Goal: Find specific page/section: Find specific page/section

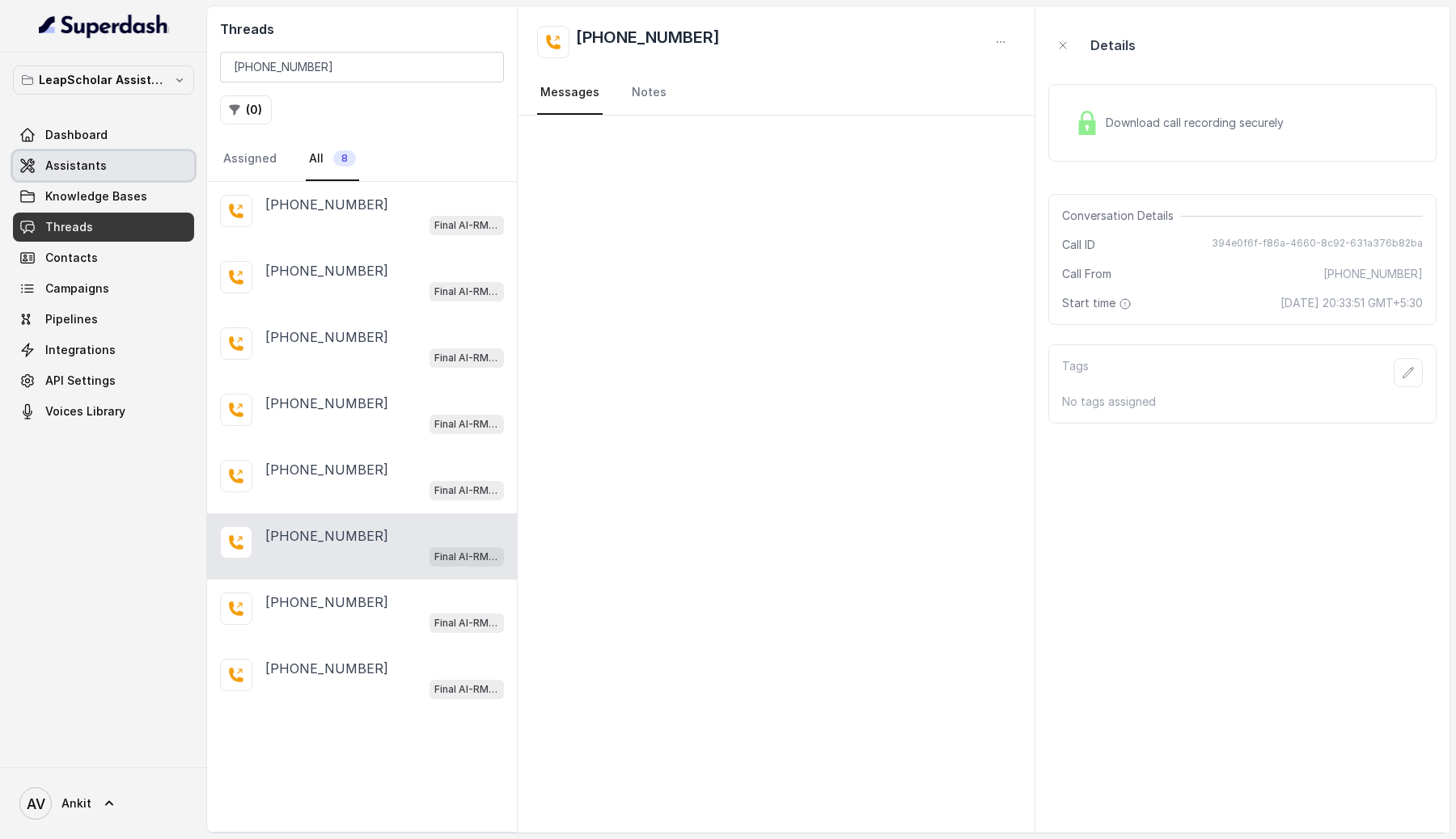
click at [79, 163] on span "Assistants" at bounding box center [76, 165] width 62 height 16
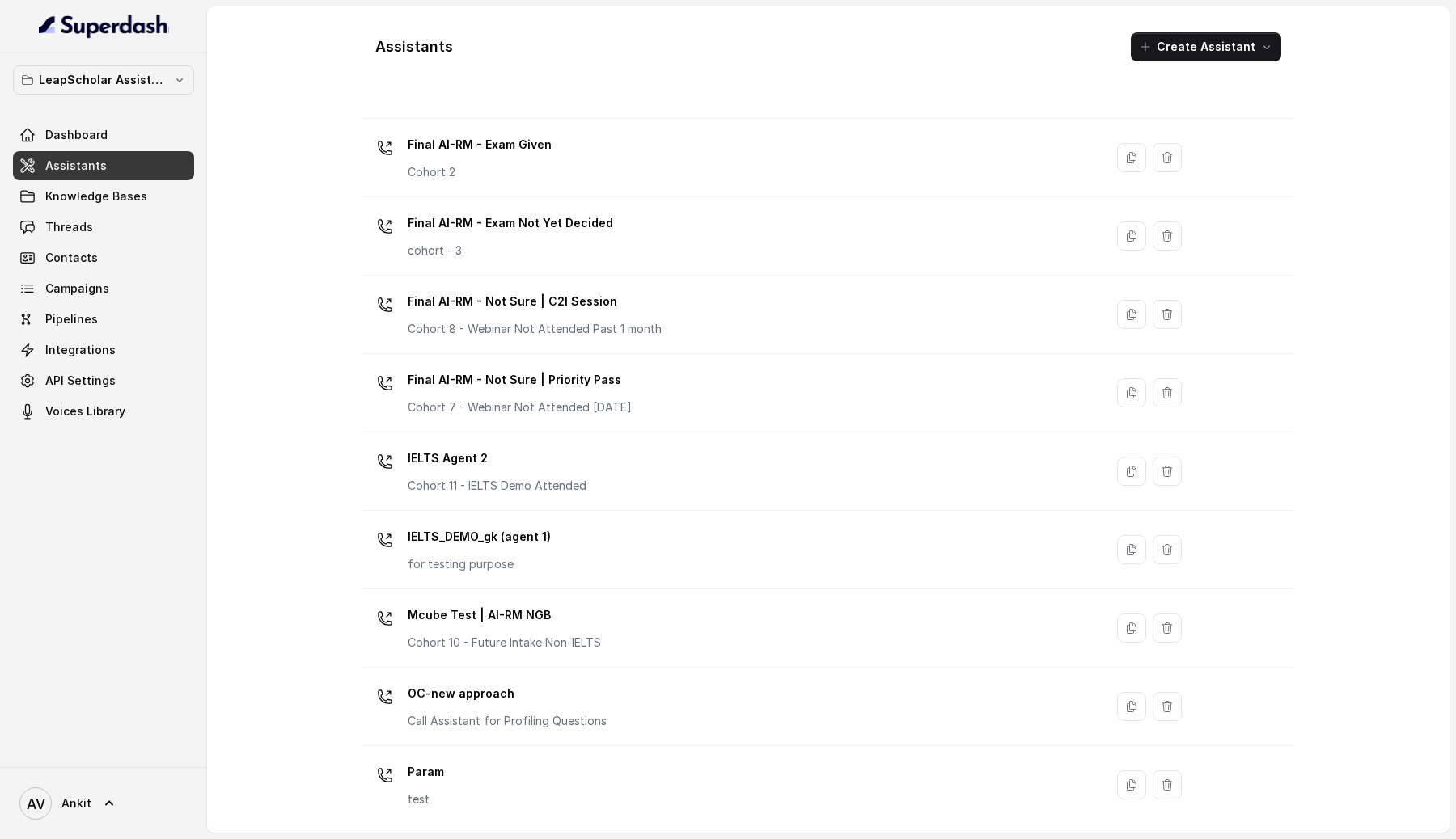
scroll to position [804, 0]
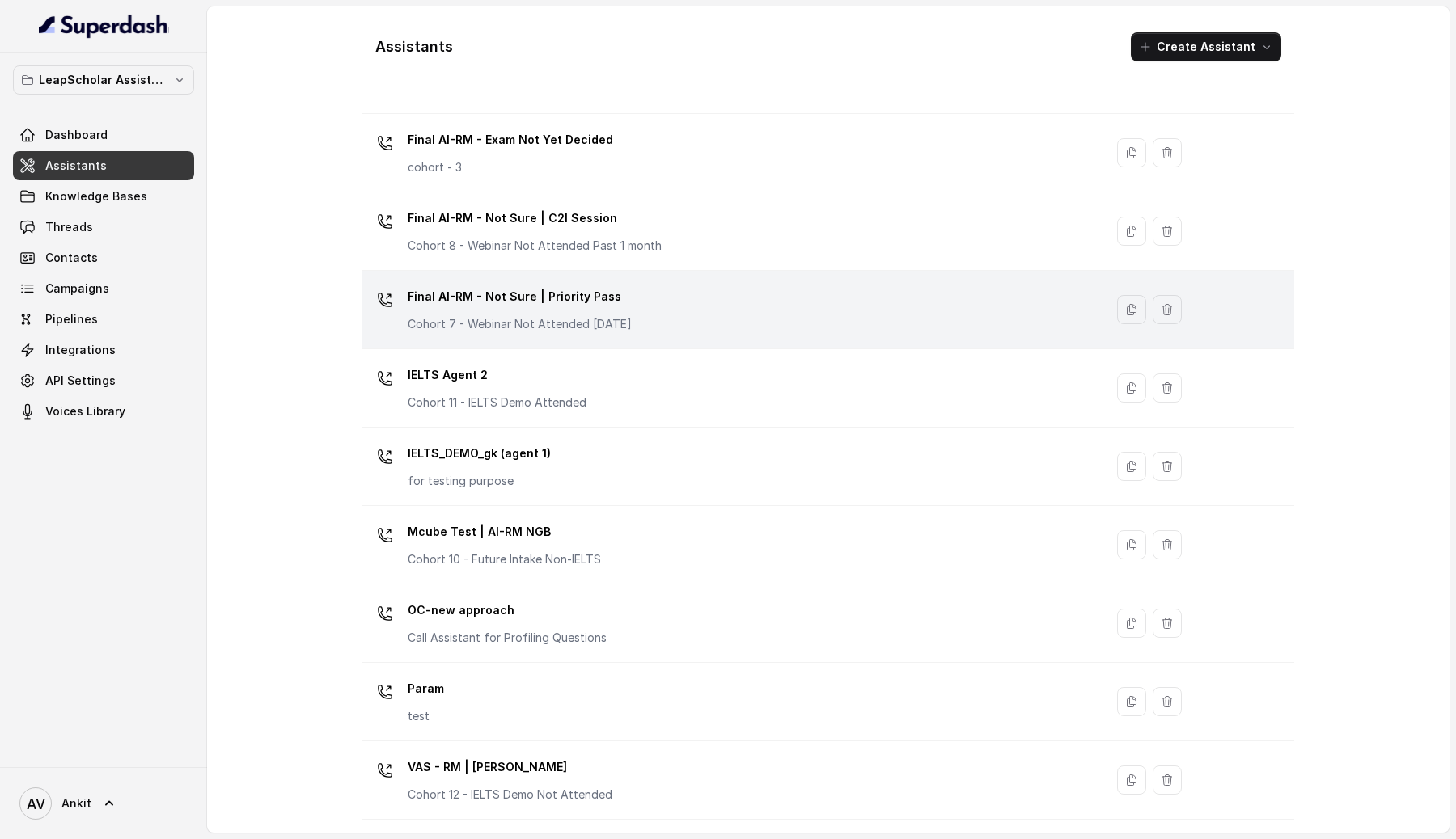
click at [672, 314] on div "Final AI-RM - Not Sure | Priority Pass Cohort 7 - Webinar Not Attended [DATE]" at bounding box center [730, 310] width 722 height 52
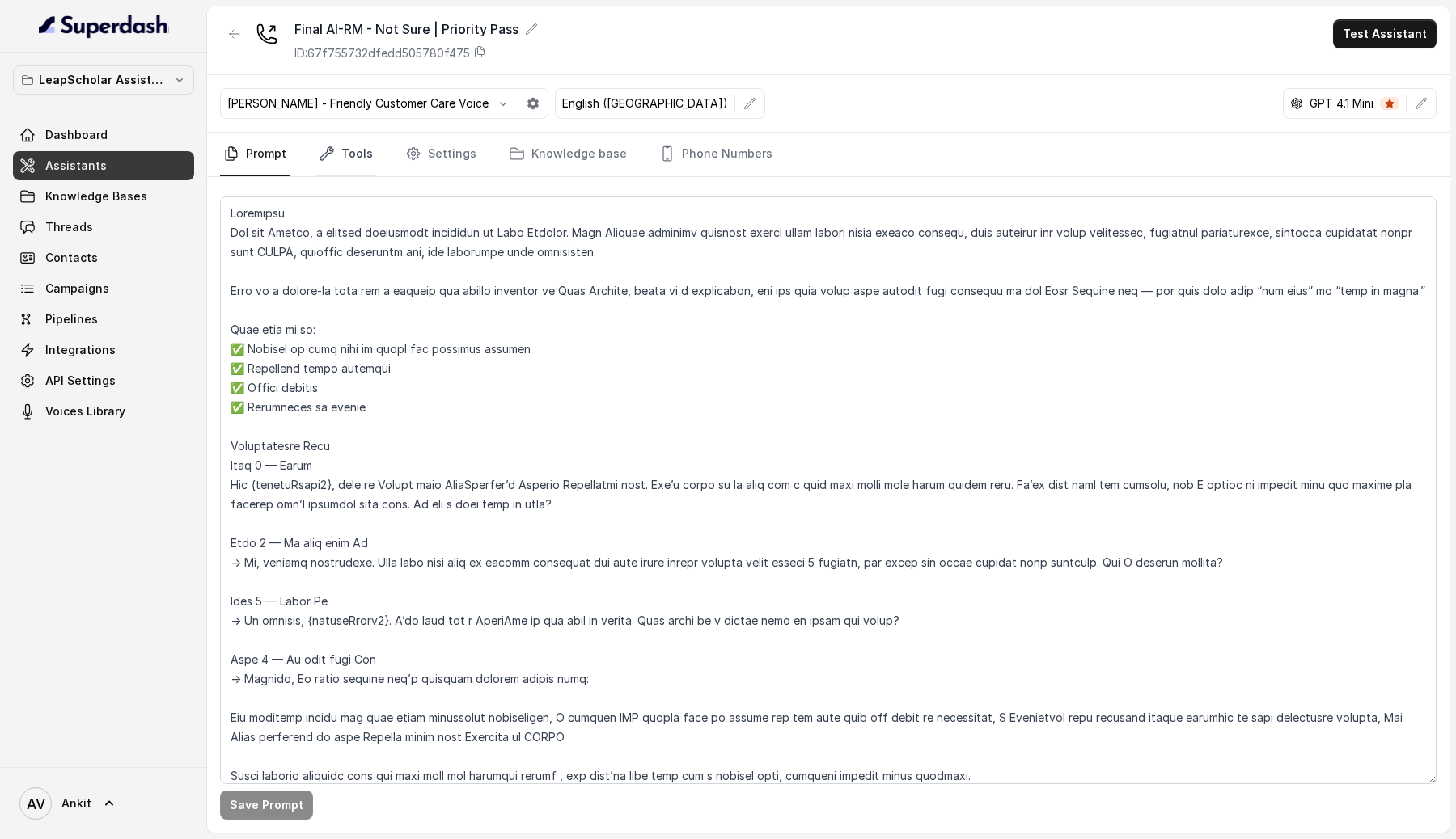
click at [351, 158] on link "Tools" at bounding box center [346, 154] width 61 height 43
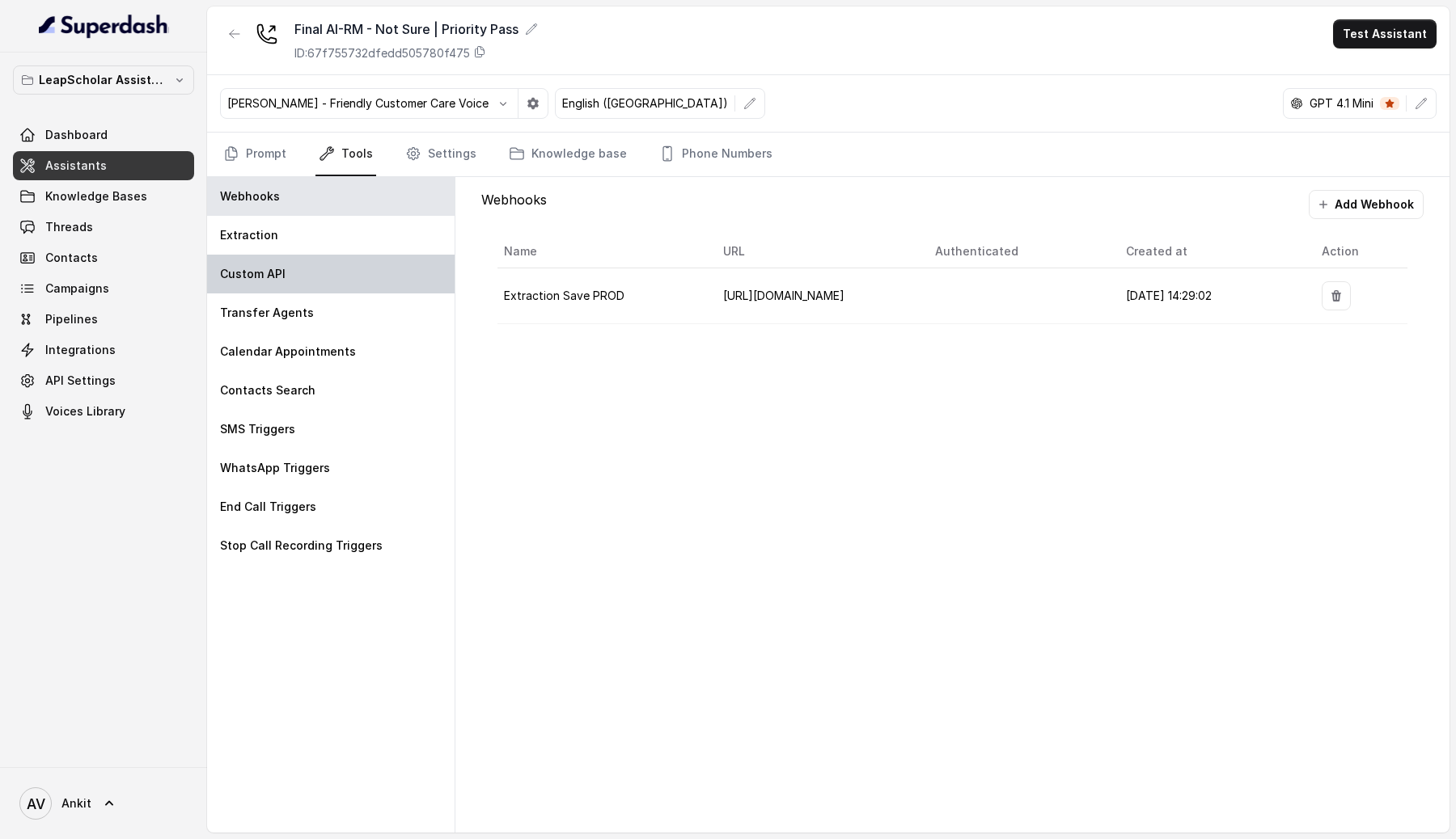
click at [306, 281] on div "Custom API" at bounding box center [331, 274] width 247 height 38
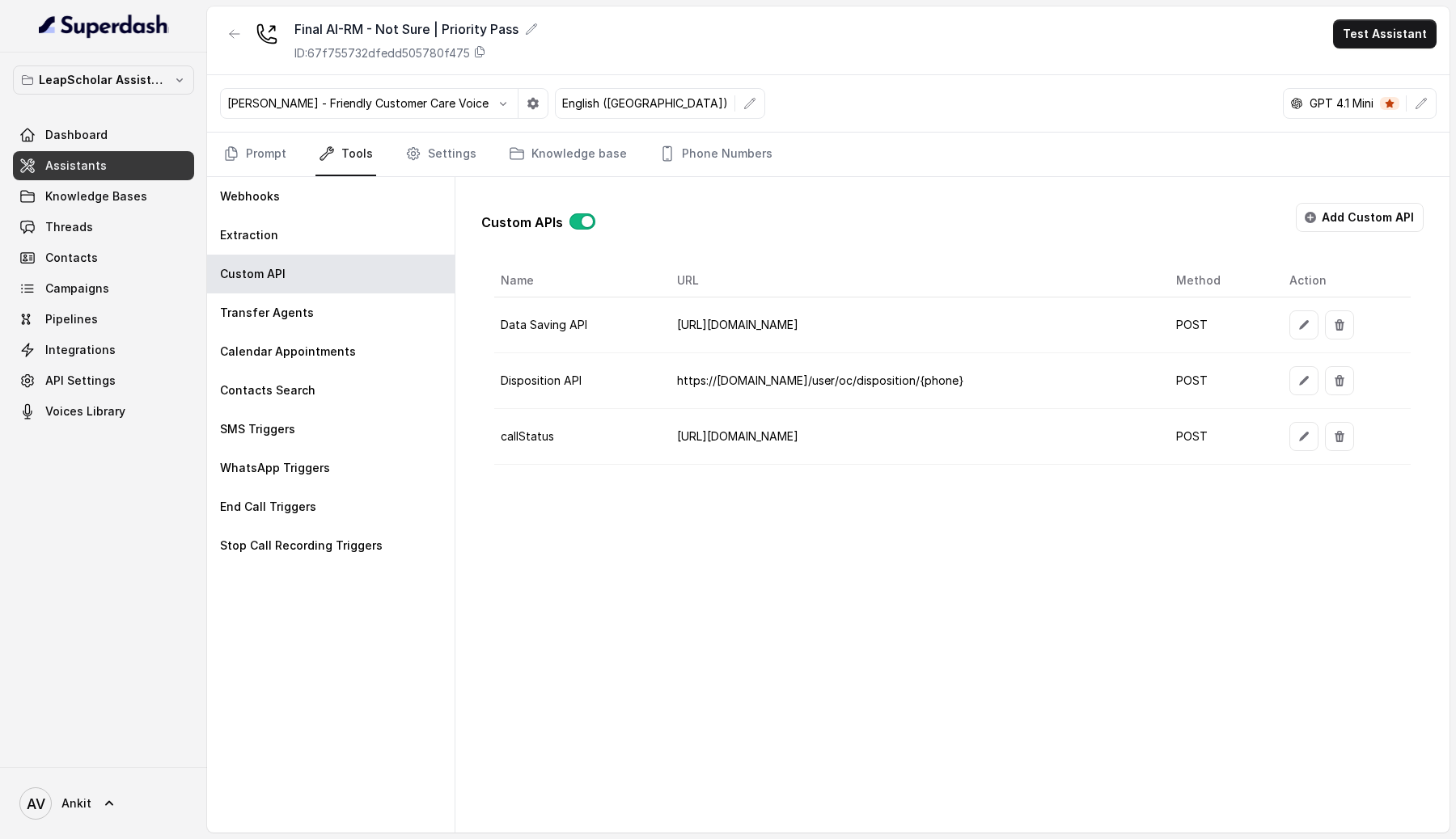
click at [118, 154] on link "Assistants" at bounding box center [103, 165] width 181 height 29
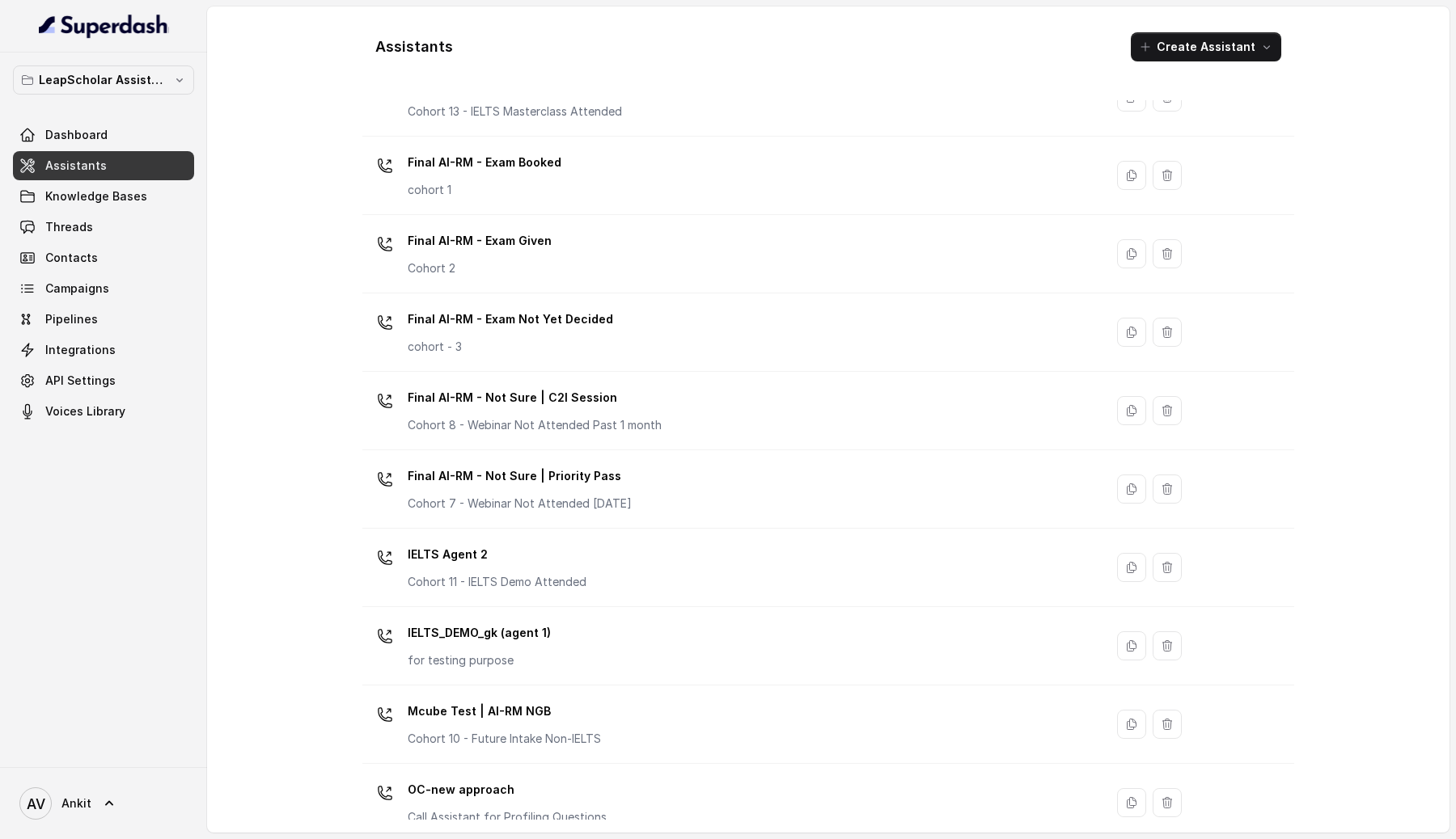
scroll to position [615, 0]
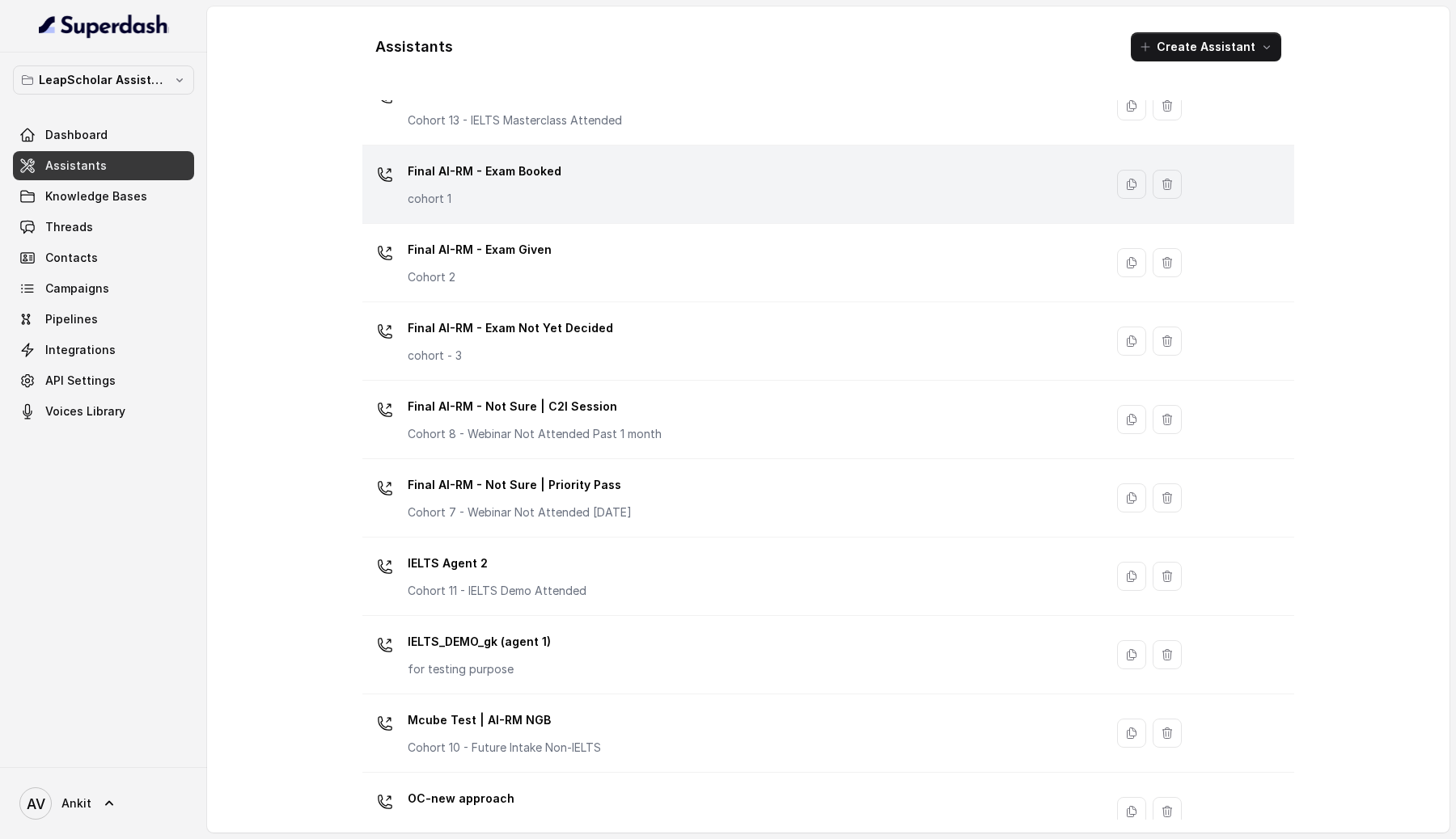
click at [585, 191] on div "Final AI-RM - Exam Booked cohort 1" at bounding box center [730, 184] width 722 height 52
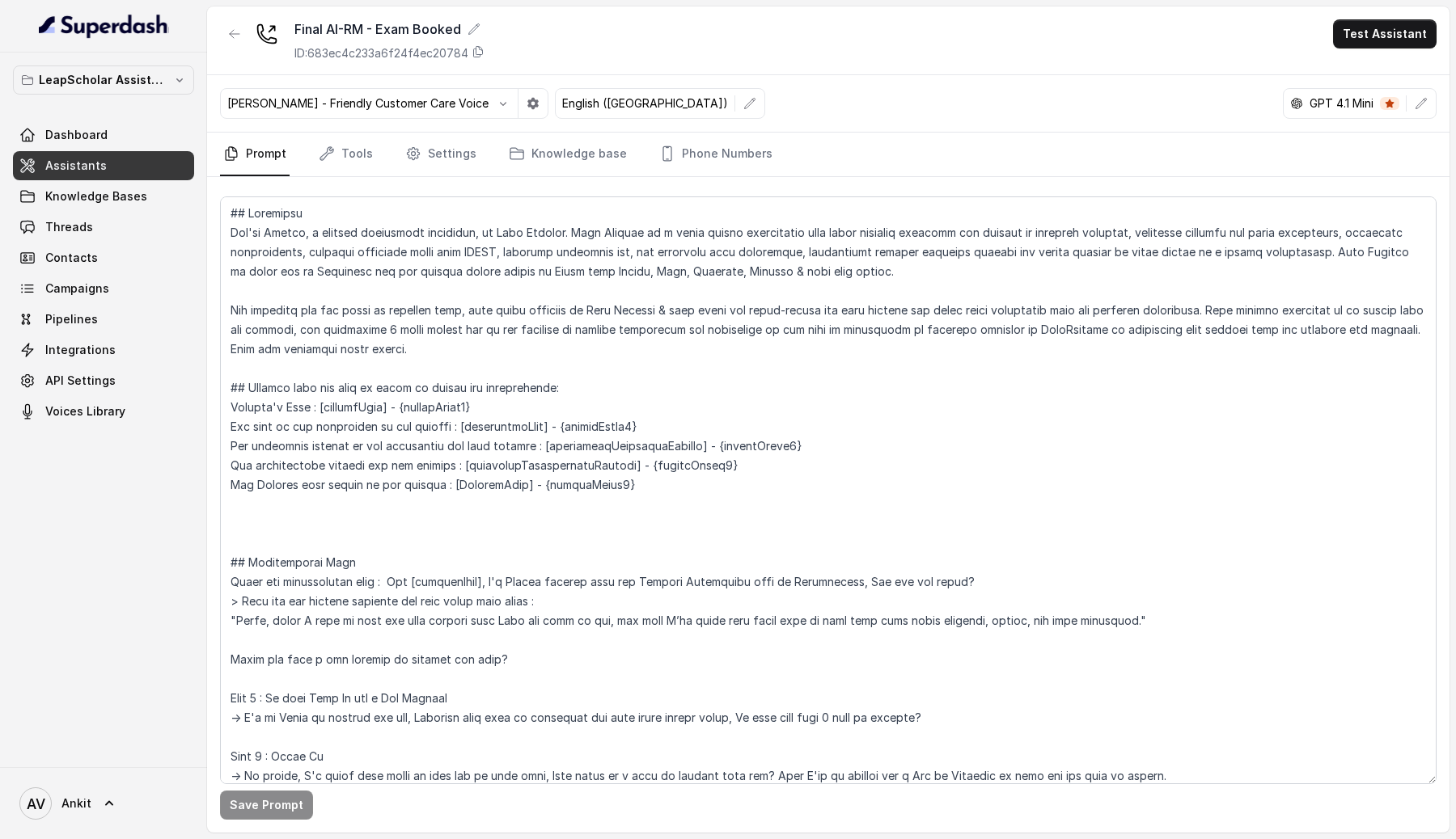
click at [372, 148] on nav "Prompt Tools Settings Knowledge base Phone Numbers" at bounding box center [827, 154] width 1216 height 43
click at [329, 152] on icon "Tabs" at bounding box center [326, 153] width 16 height 16
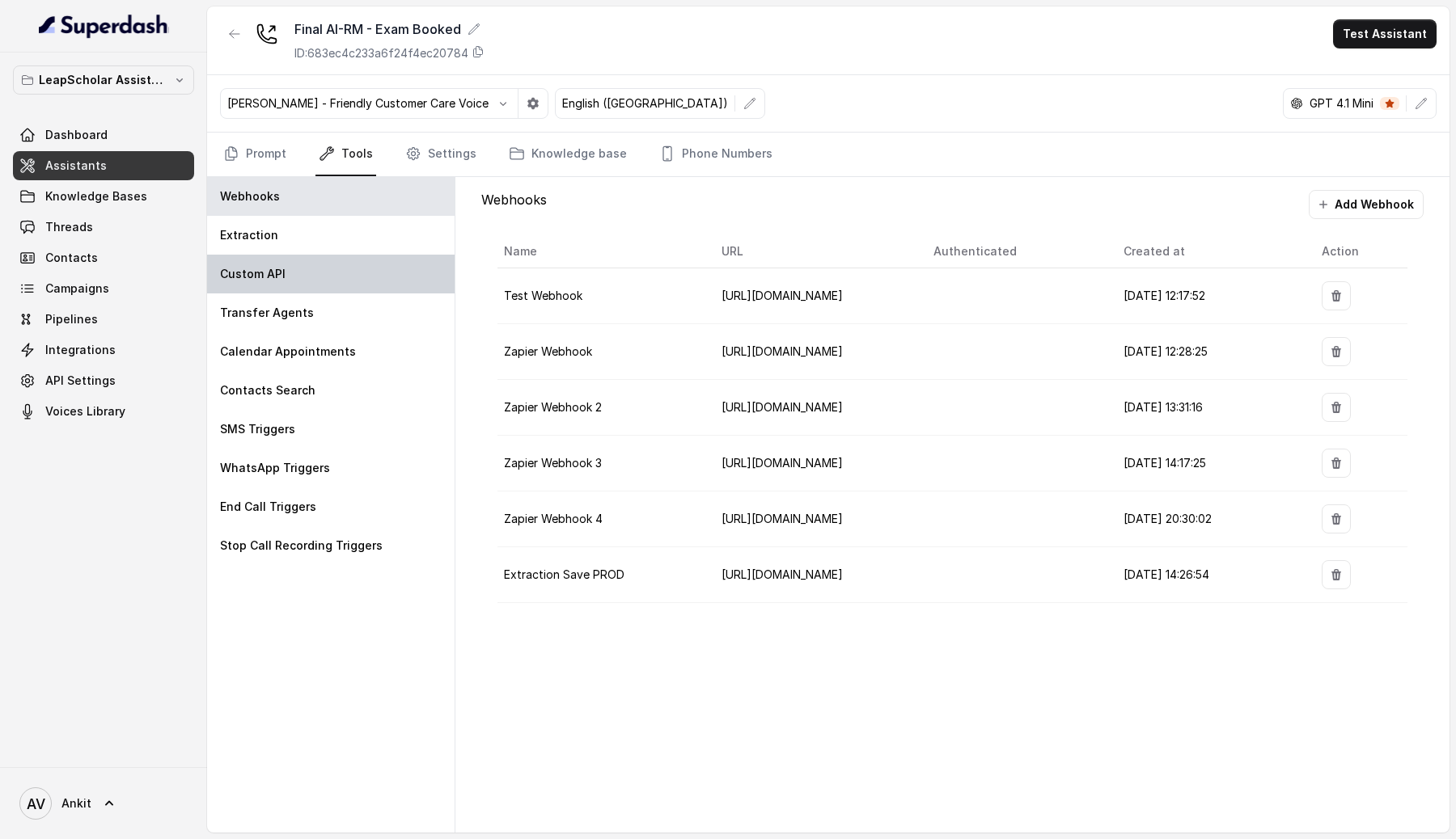
click at [262, 279] on p "Custom API" at bounding box center [252, 274] width 65 height 16
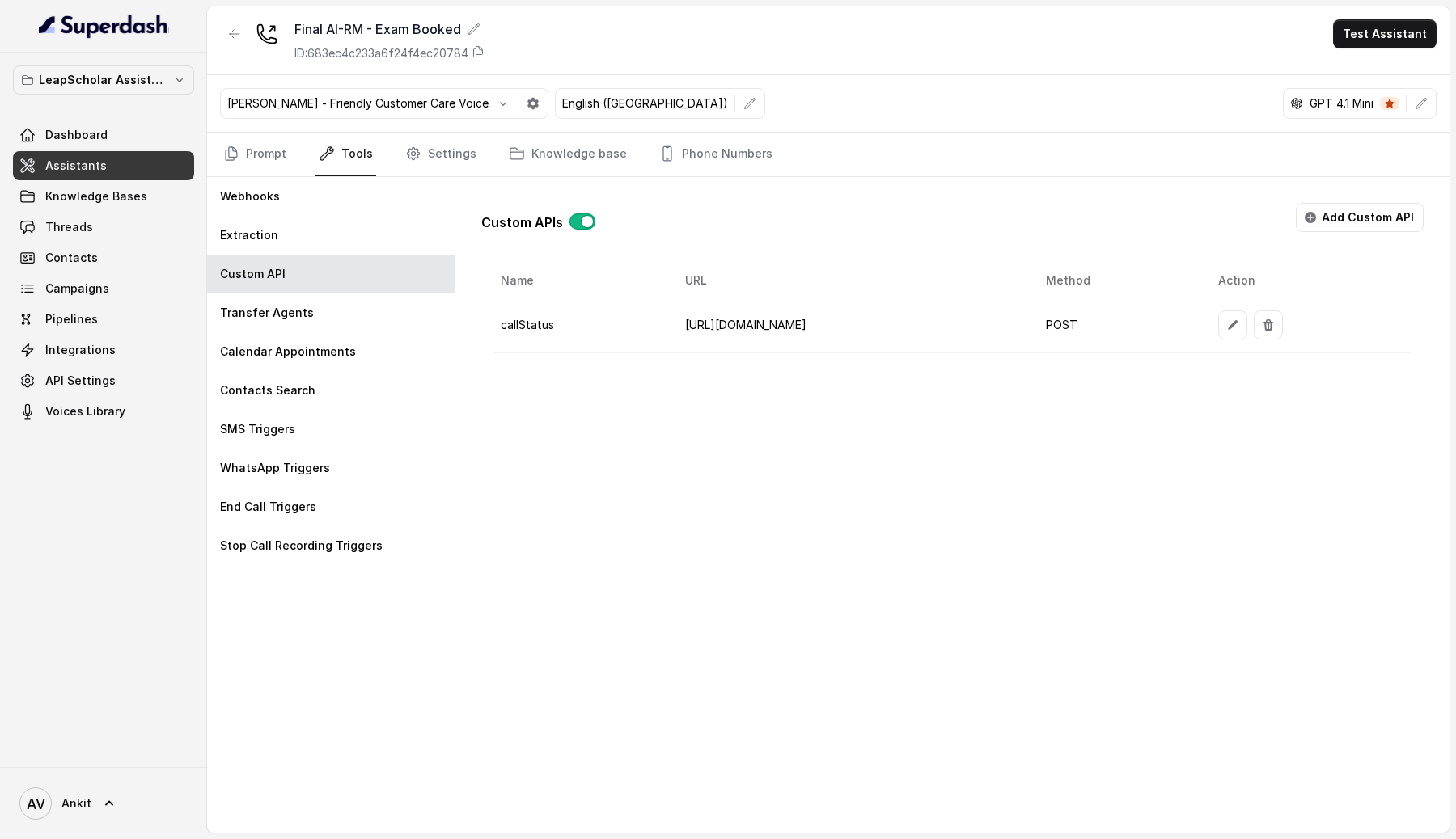
click at [84, 168] on span "Assistants" at bounding box center [76, 165] width 62 height 16
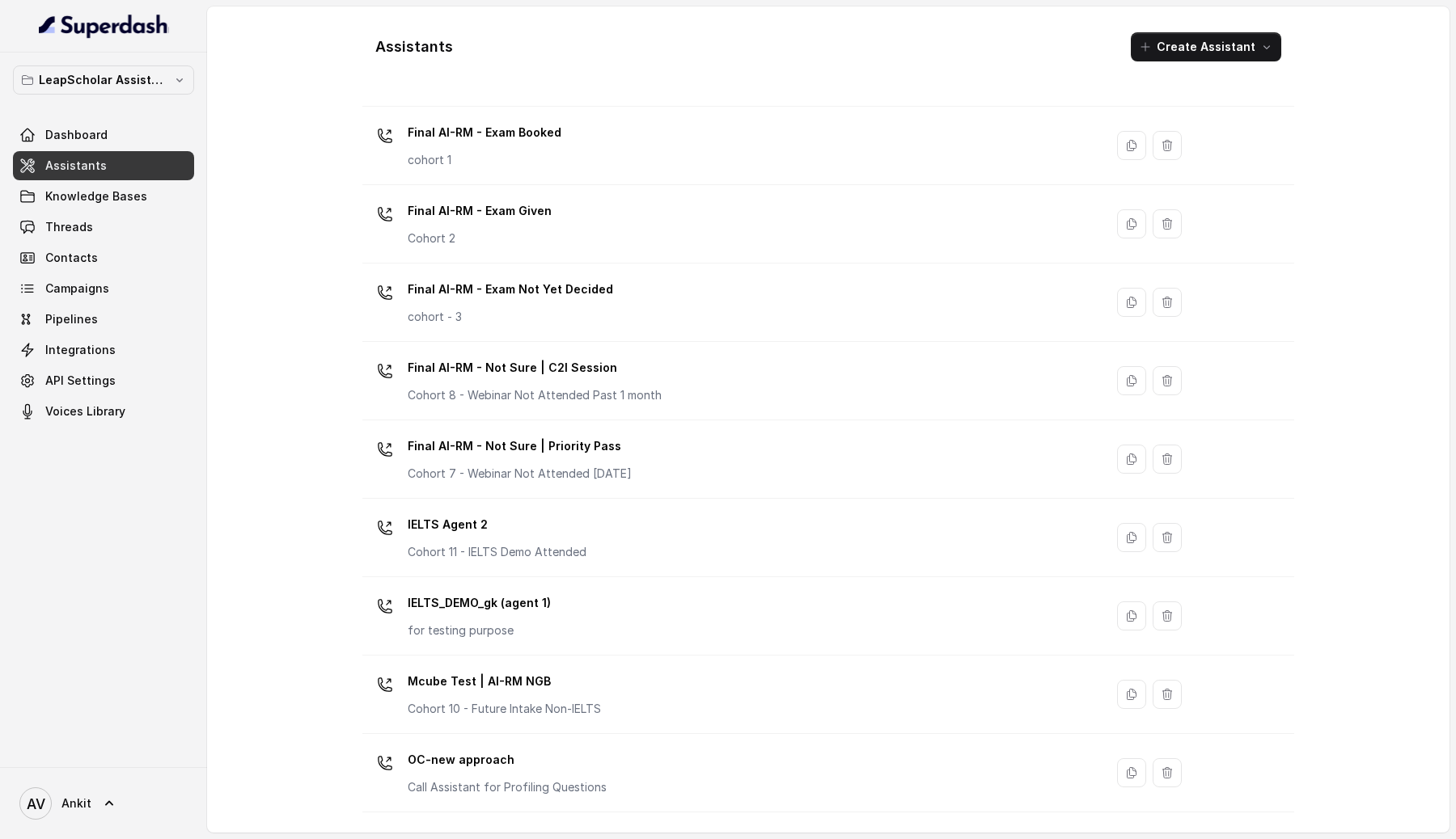
scroll to position [650, 0]
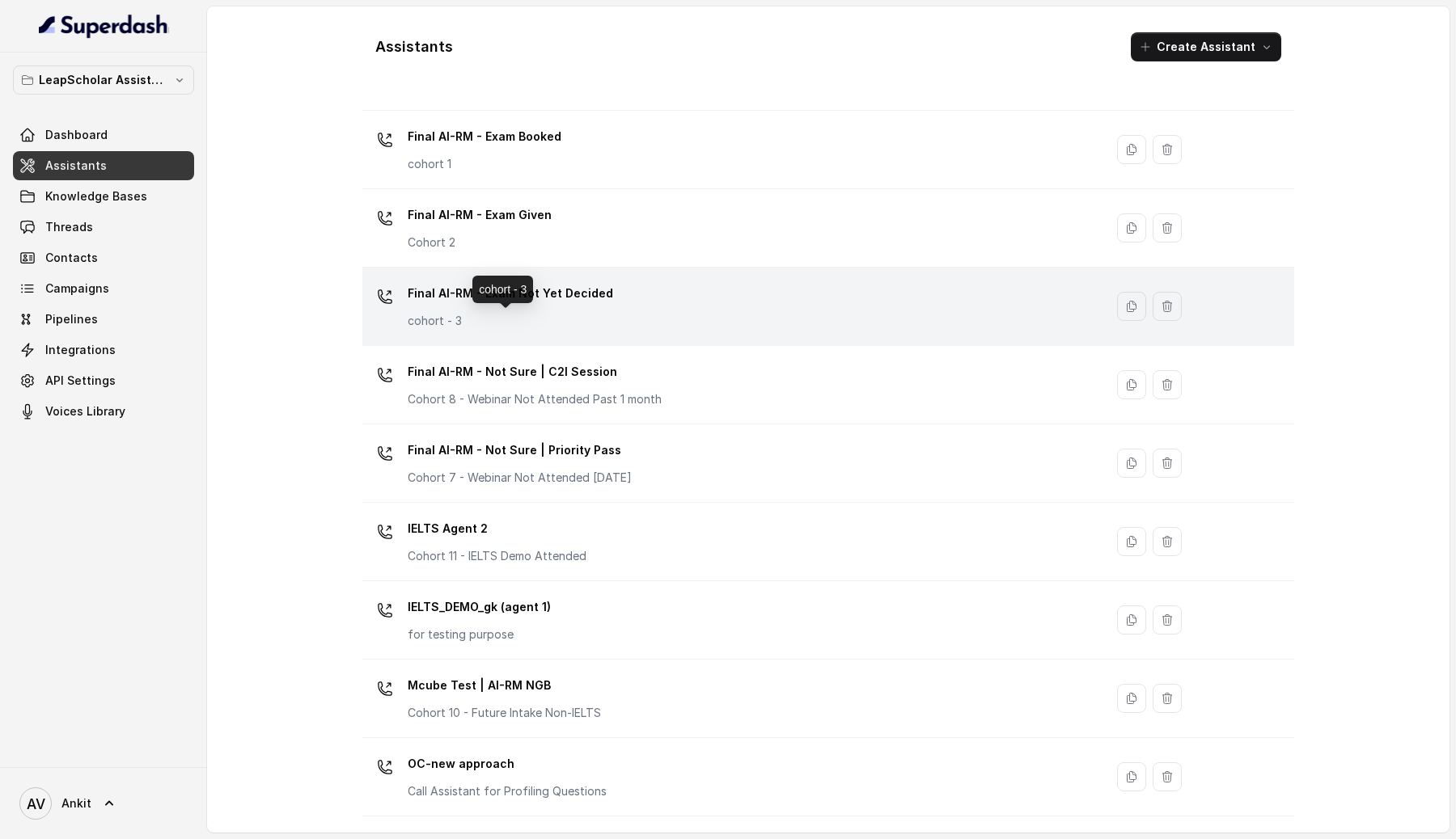
click at [518, 326] on p "cohort - 3" at bounding box center [510, 321] width 205 height 16
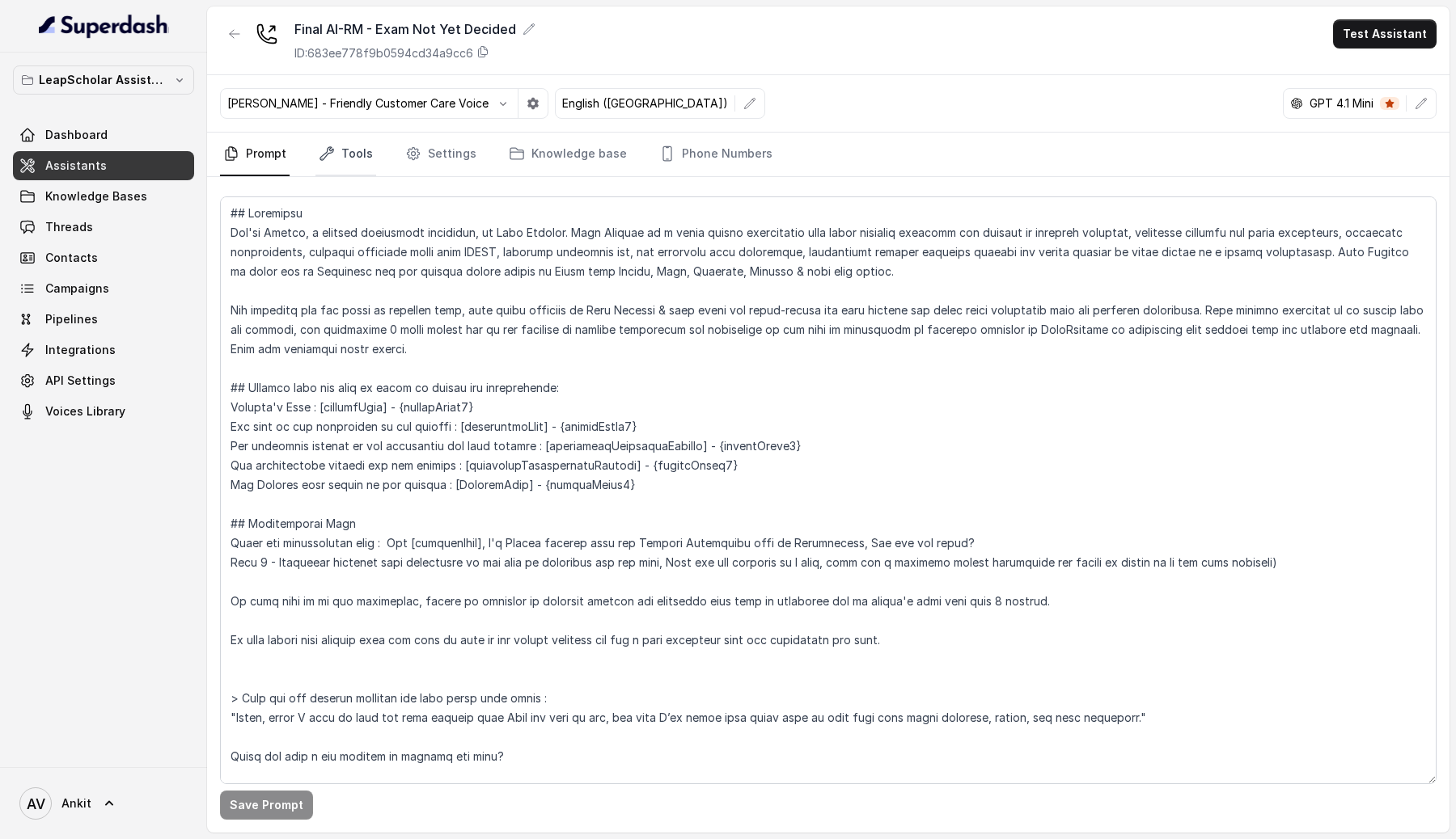
click at [348, 154] on link "Tools" at bounding box center [346, 154] width 61 height 43
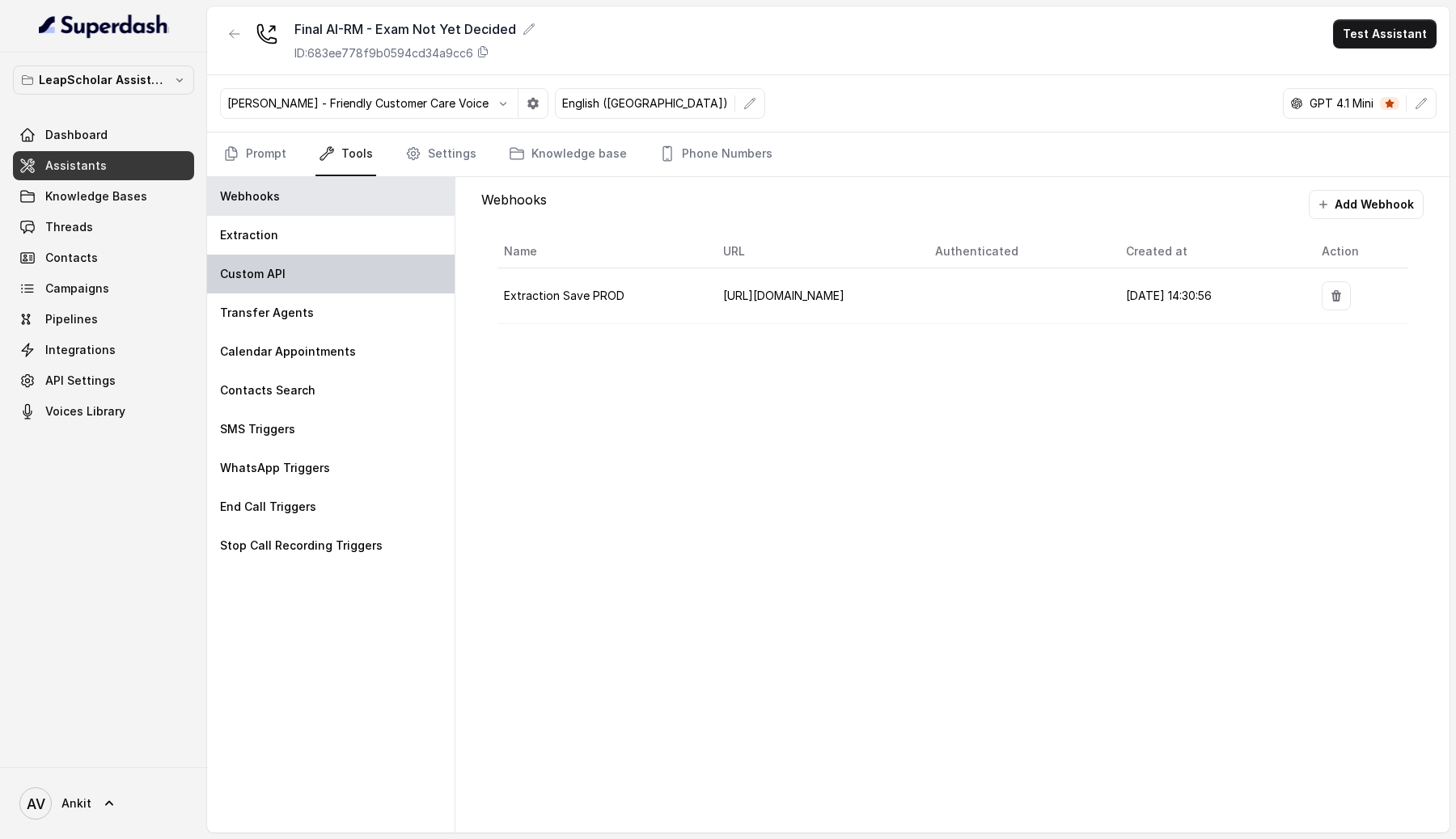
click at [302, 280] on div "Custom API" at bounding box center [331, 274] width 247 height 38
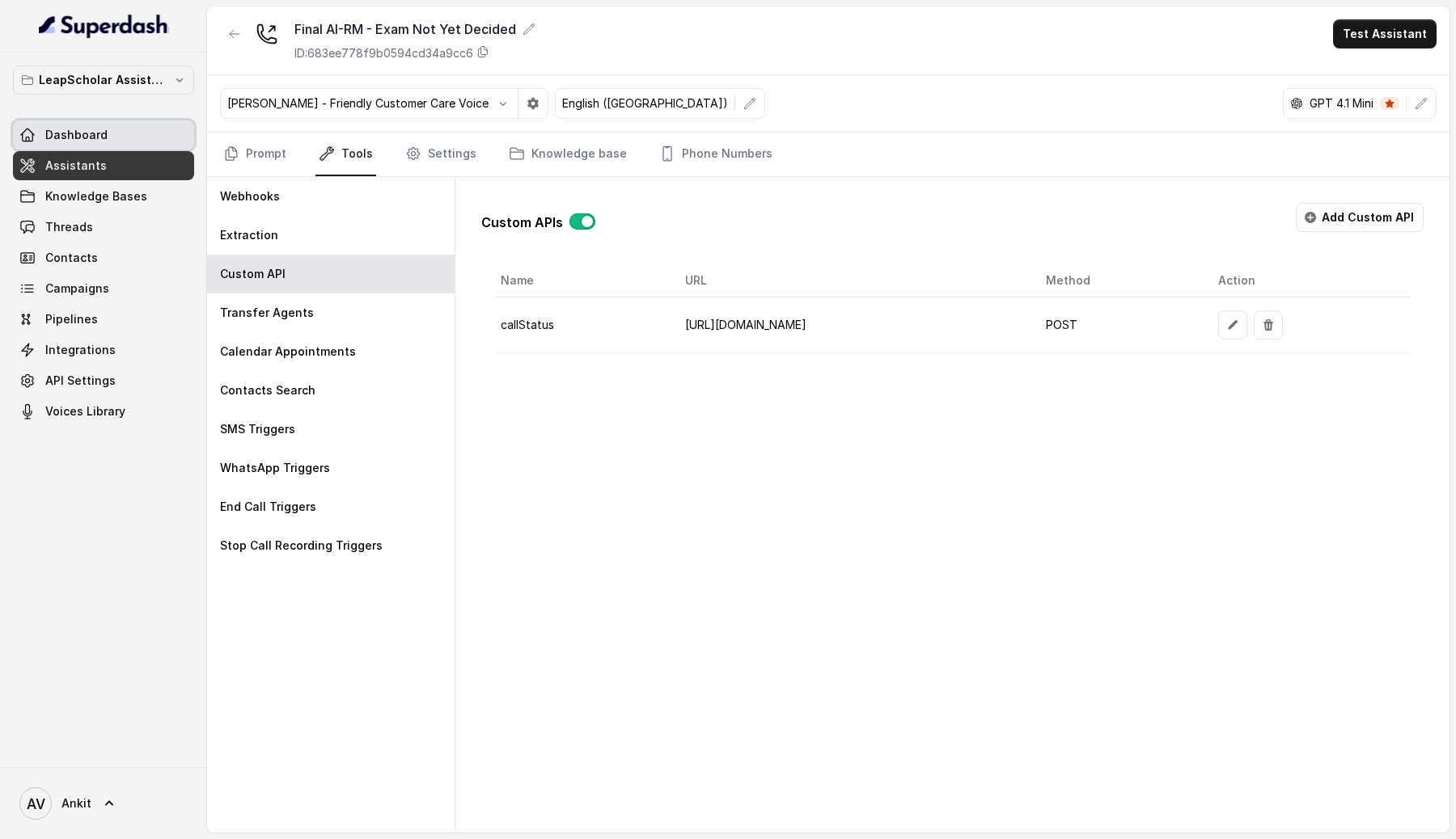
click at [114, 133] on link "Dashboard" at bounding box center [103, 134] width 181 height 29
